Goal: Information Seeking & Learning: Learn about a topic

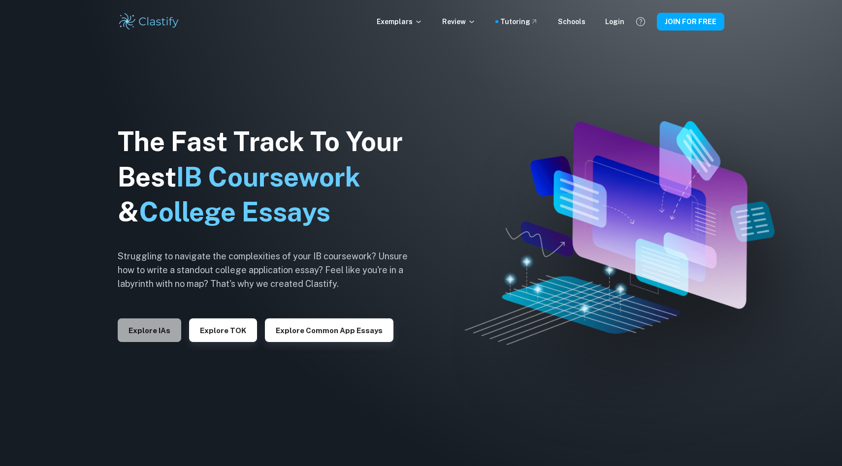
click at [168, 323] on button "Explore IAs" at bounding box center [150, 330] width 64 height 24
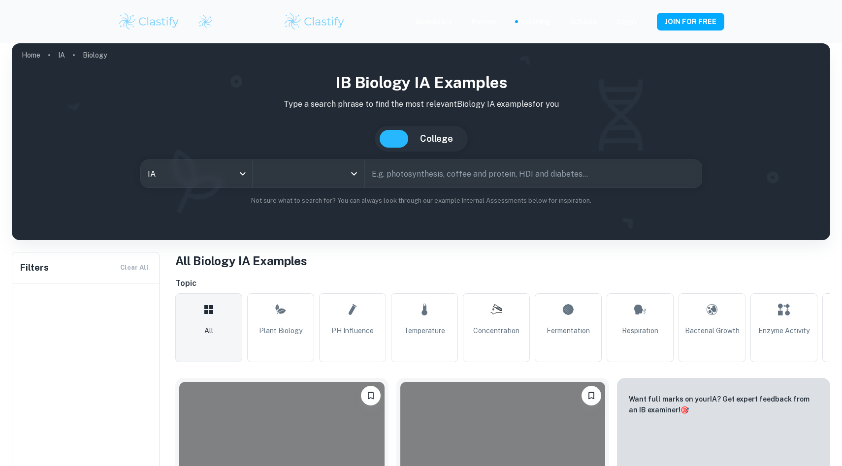
type input "Biology"
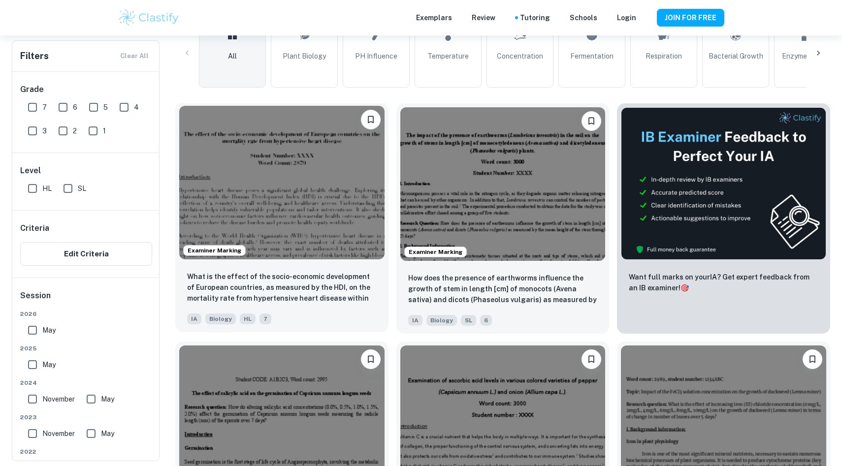
scroll to position [256, 0]
click at [334, 239] on img at bounding box center [281, 183] width 205 height 154
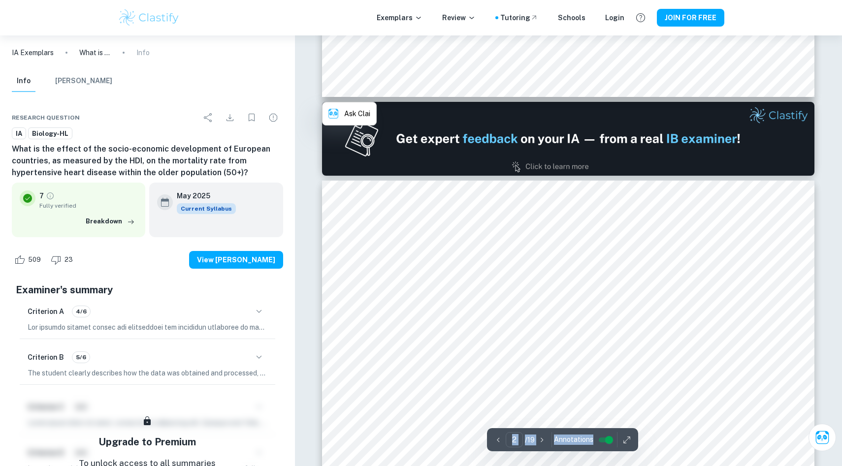
type input "1"
